Goal: Find specific page/section: Find specific page/section

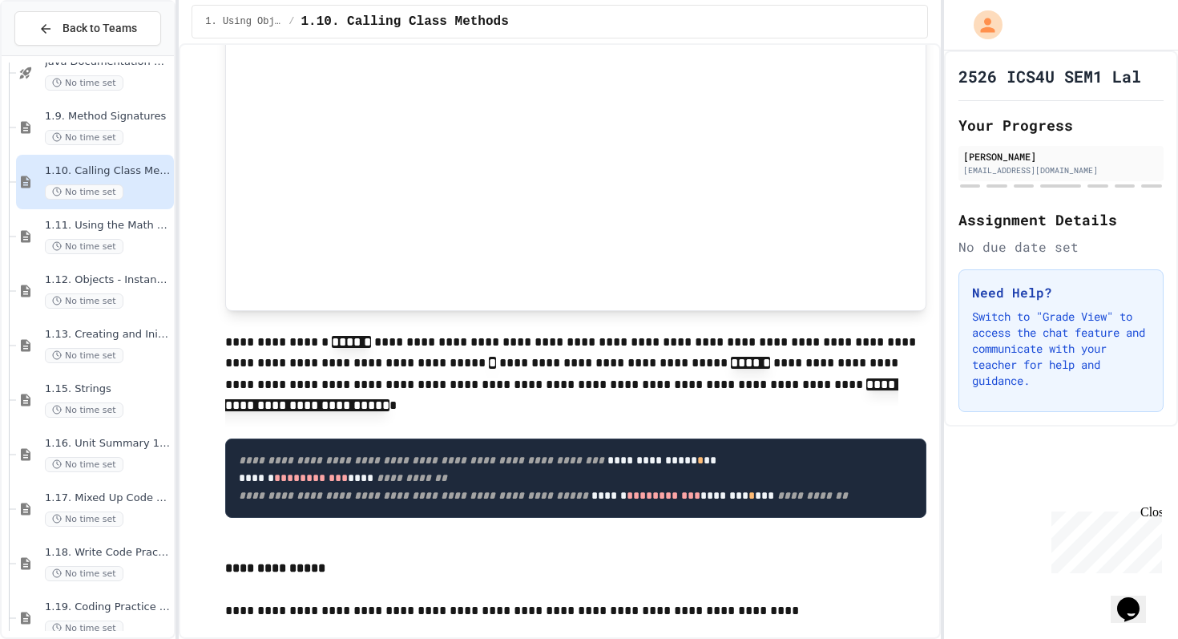
scroll to position [1679, 0]
